Goal: Transaction & Acquisition: Purchase product/service

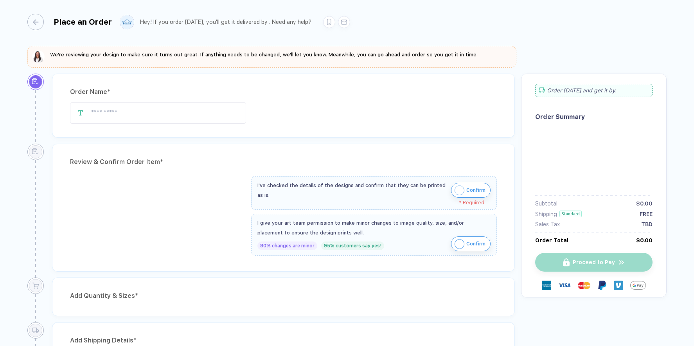
type input "*********"
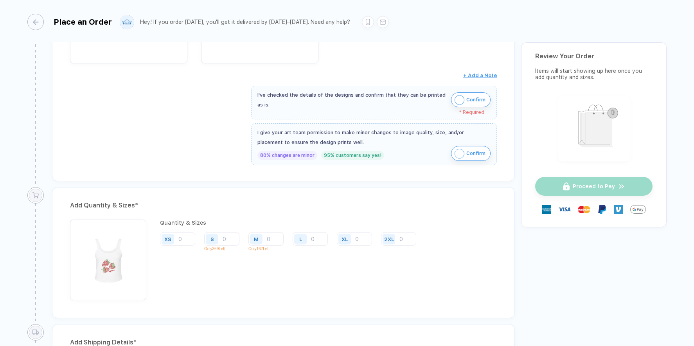
scroll to position [265, 0]
click at [464, 145] on button "Confirm" at bounding box center [471, 152] width 40 height 15
click at [466, 95] on span "Confirm" at bounding box center [475, 99] width 19 height 13
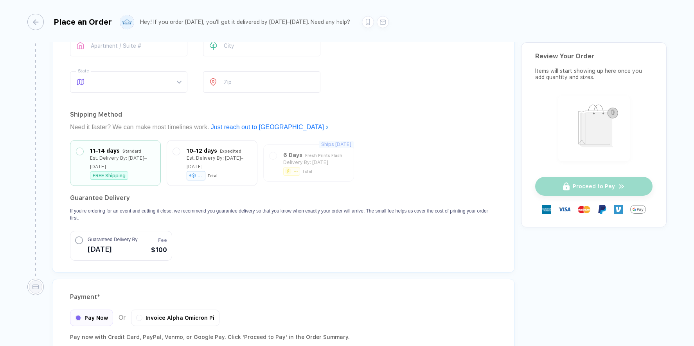
scroll to position [672, 0]
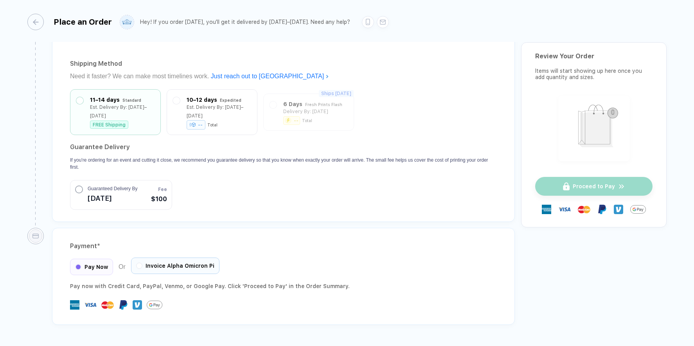
click at [154, 263] on span "Invoice Alpha Omicron Pi" at bounding box center [180, 266] width 69 height 6
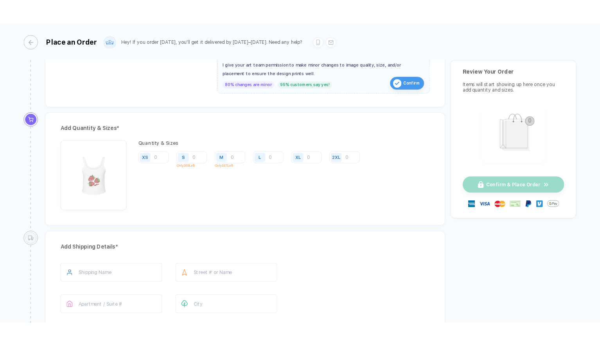
scroll to position [338, 0]
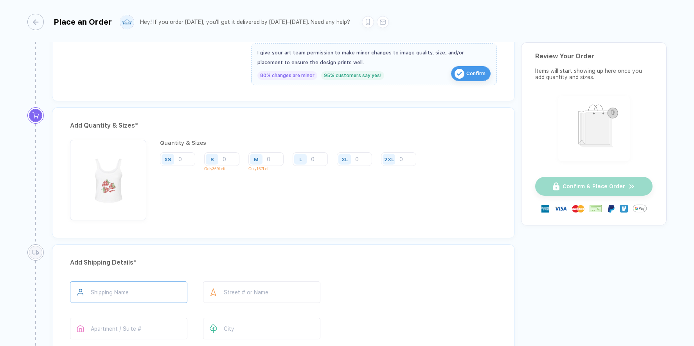
drag, startPoint x: 108, startPoint y: 302, endPoint x: 108, endPoint y: 294, distance: 7.8
click at [107, 301] on div "Shipping Name" at bounding box center [128, 293] width 117 height 25
click at [108, 293] on input "text" at bounding box center [128, 292] width 117 height 22
type input "**********"
click at [251, 286] on input "text" at bounding box center [261, 292] width 117 height 22
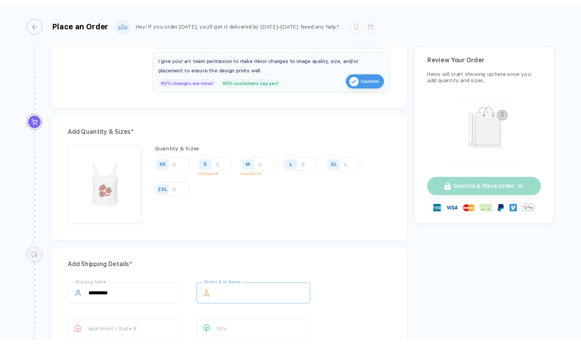
scroll to position [343, 0]
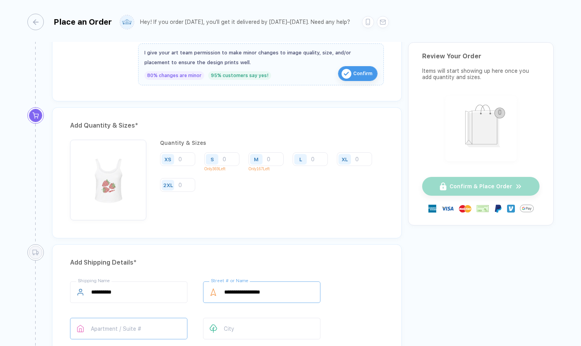
type input "**********"
click at [97, 326] on input "text" at bounding box center [128, 329] width 117 height 22
type input "*********"
click at [225, 326] on input "text" at bounding box center [261, 329] width 117 height 22
type input "*******"
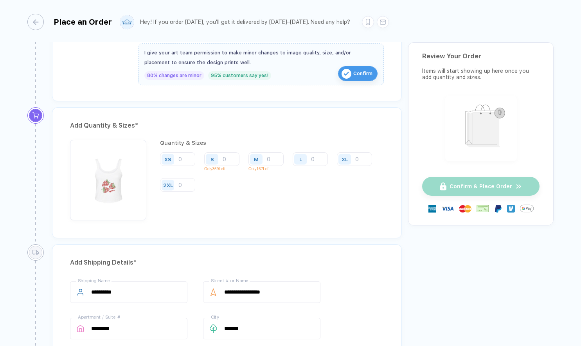
click at [192, 320] on div "**********" at bounding box center [227, 329] width 314 height 97
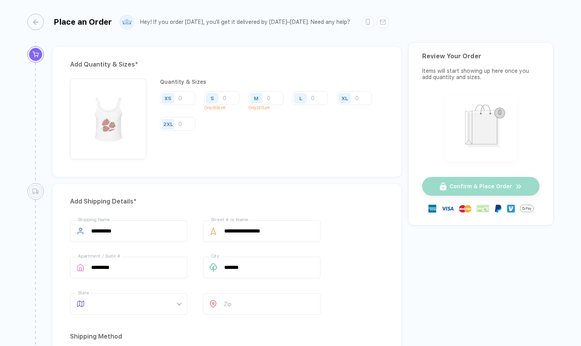
scroll to position [405, 0]
click at [106, 295] on span at bounding box center [136, 303] width 90 height 21
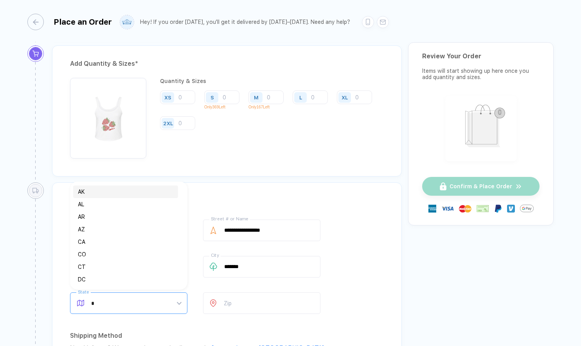
type input "**"
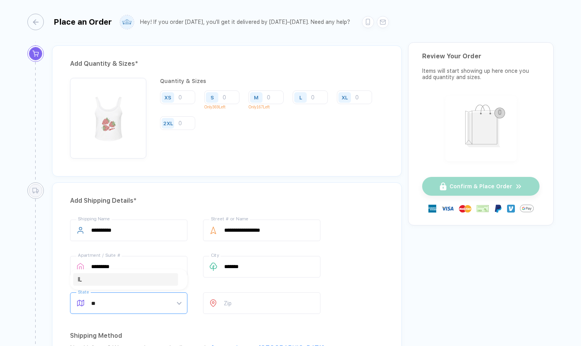
click at [81, 279] on div "IL" at bounding box center [125, 279] width 95 height 9
click at [246, 300] on input "number" at bounding box center [261, 303] width 117 height 22
type input "*****"
click at [355, 313] on div "**********" at bounding box center [227, 268] width 314 height 97
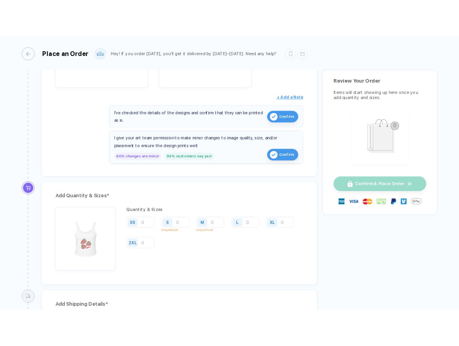
scroll to position [268, 0]
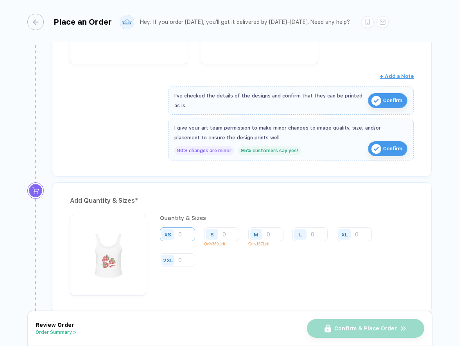
click at [180, 235] on input "number" at bounding box center [177, 234] width 35 height 14
type input "28"
click at [226, 232] on input "number" at bounding box center [221, 234] width 35 height 14
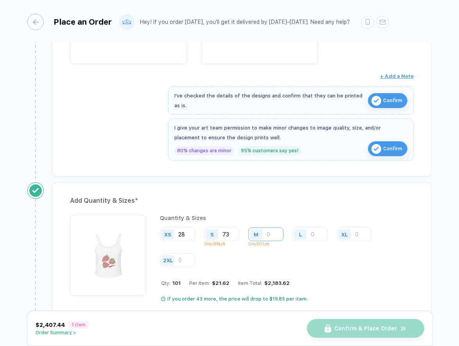
type input "73"
click at [273, 232] on input "number" at bounding box center [265, 234] width 35 height 14
type input "23"
click at [302, 234] on div "L" at bounding box center [300, 234] width 13 height 11
click at [314, 234] on input "number" at bounding box center [310, 234] width 35 height 14
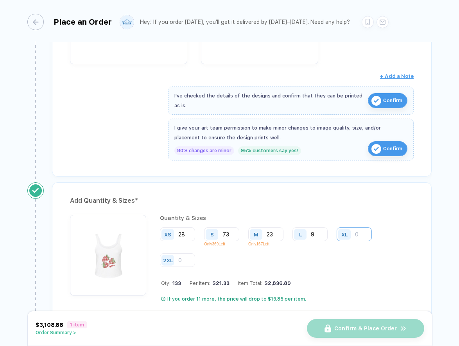
type input "9"
click at [364, 232] on input "number" at bounding box center [354, 234] width 35 height 14
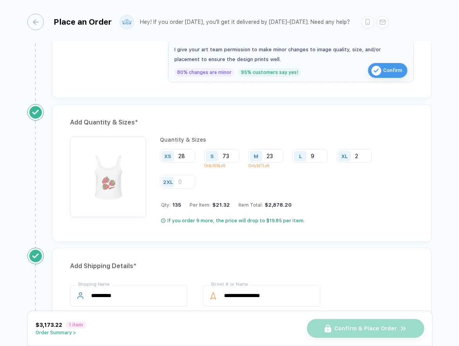
scroll to position [348, 0]
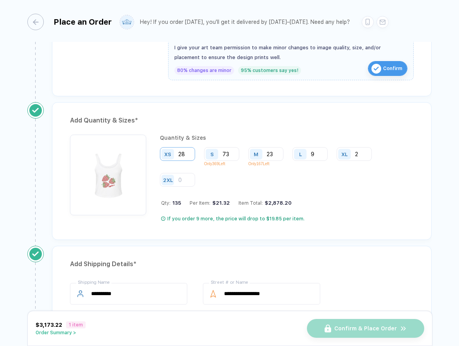
type input "2"
drag, startPoint x: 188, startPoint y: 153, endPoint x: 179, endPoint y: 154, distance: 9.4
click at [179, 154] on input "28" at bounding box center [177, 154] width 35 height 14
type input "3"
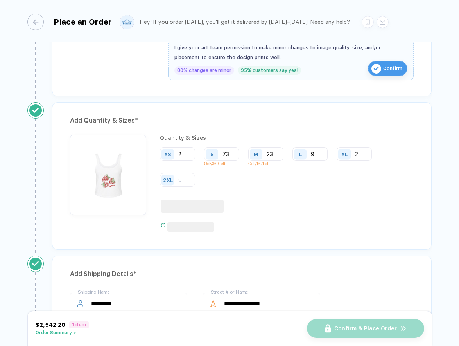
type input "28"
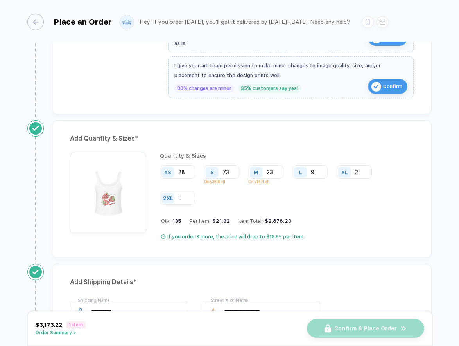
scroll to position [329, 0]
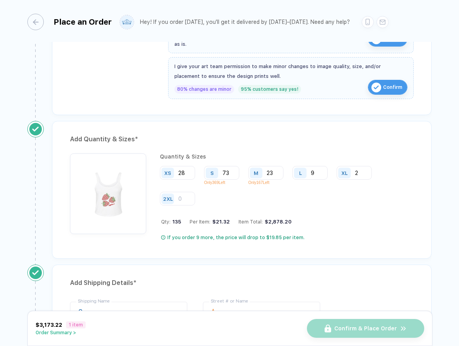
click at [190, 255] on div "Add Quantity & Sizes * Quantity & Sizes XS 28 S 73 Only 369 Left M 23 Only 167 …" at bounding box center [242, 190] width 380 height 138
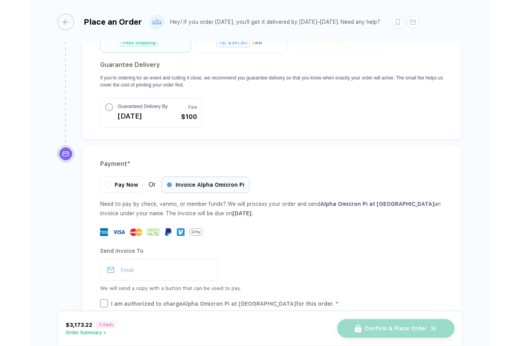
scroll to position [766, 0]
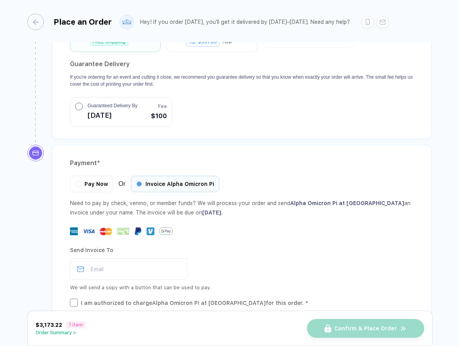
click at [65, 333] on button "Order Summary >" at bounding box center [61, 332] width 50 height 5
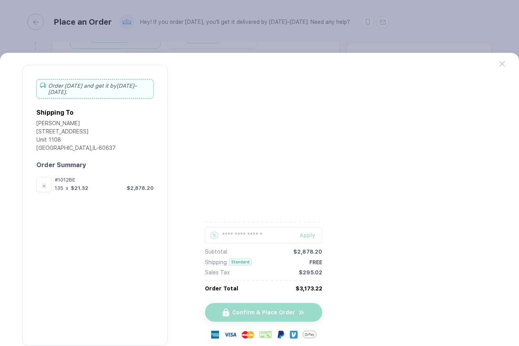
scroll to position [750, 0]
